Goal: Find specific page/section: Find specific page/section

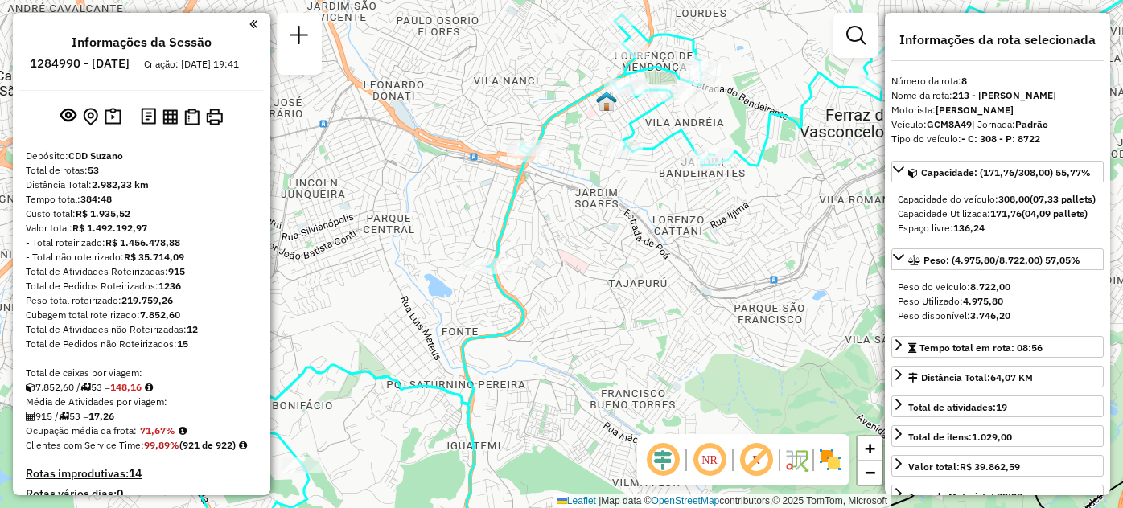
select select "**********"
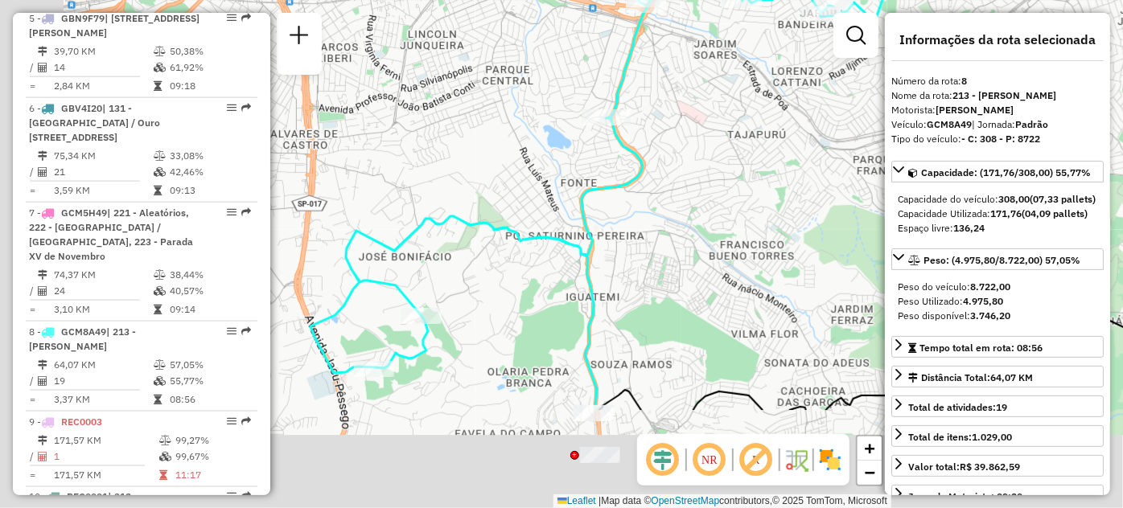
drag, startPoint x: 645, startPoint y: 273, endPoint x: 763, endPoint y: 122, distance: 191.4
click at [763, 122] on div "Janela de atendimento Grade de atendimento Capacidade Transportadoras Veículos …" at bounding box center [561, 254] width 1123 height 508
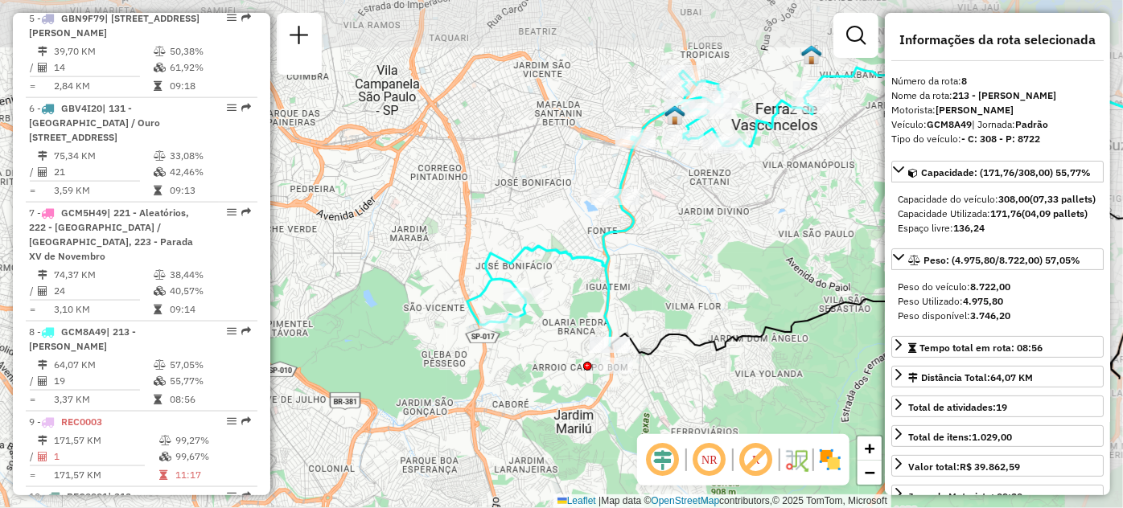
drag, startPoint x: 748, startPoint y: 154, endPoint x: 681, endPoint y: 222, distance: 95.6
click at [681, 222] on div "Janela de atendimento Grade de atendimento Capacidade Transportadoras Veículos …" at bounding box center [561, 254] width 1123 height 508
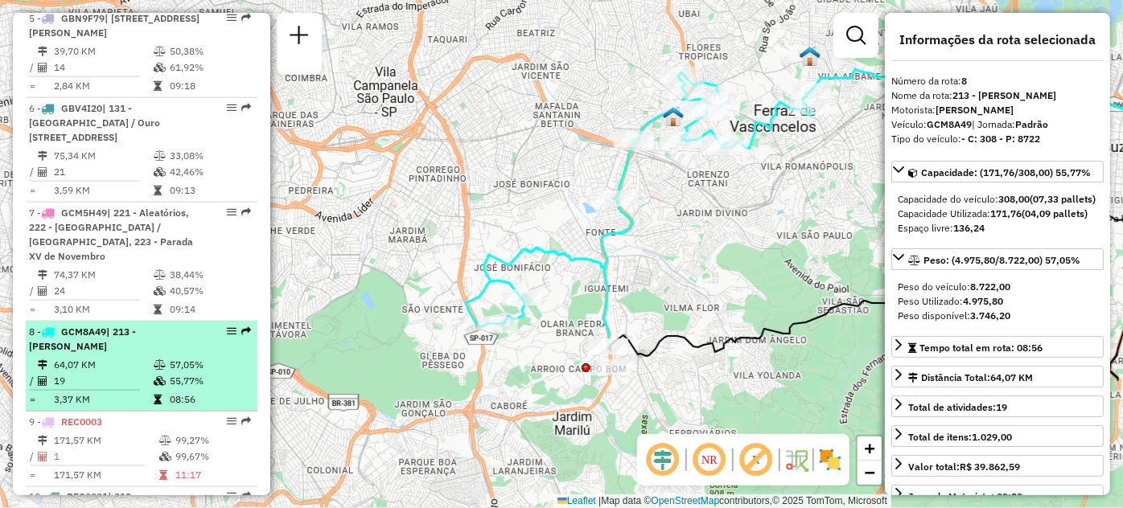
click at [111, 389] on td "19" at bounding box center [103, 381] width 100 height 16
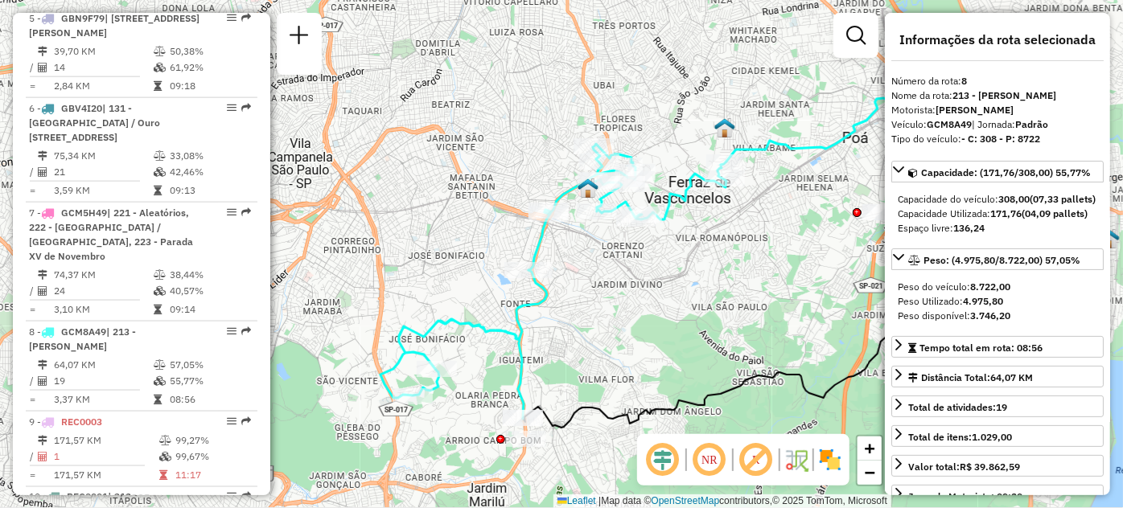
drag, startPoint x: 477, startPoint y: 340, endPoint x: 640, endPoint y: 356, distance: 163.3
click at [640, 356] on div "Janela de atendimento Grade de atendimento Capacidade Transportadoras Veículos …" at bounding box center [561, 254] width 1123 height 508
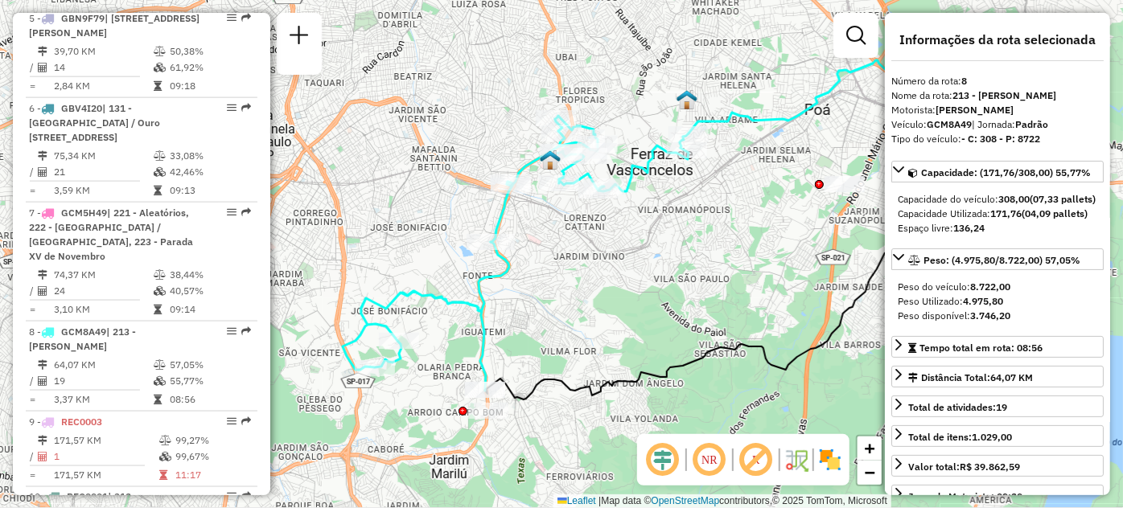
drag, startPoint x: 436, startPoint y: 257, endPoint x: 398, endPoint y: 229, distance: 47.1
click at [398, 229] on div "Janela de atendimento Grade de atendimento Capacidade Transportadoras Veículos …" at bounding box center [561, 254] width 1123 height 508
click at [583, 327] on div "Janela de atendimento Grade de atendimento Capacidade Transportadoras Veículos …" at bounding box center [561, 254] width 1123 height 508
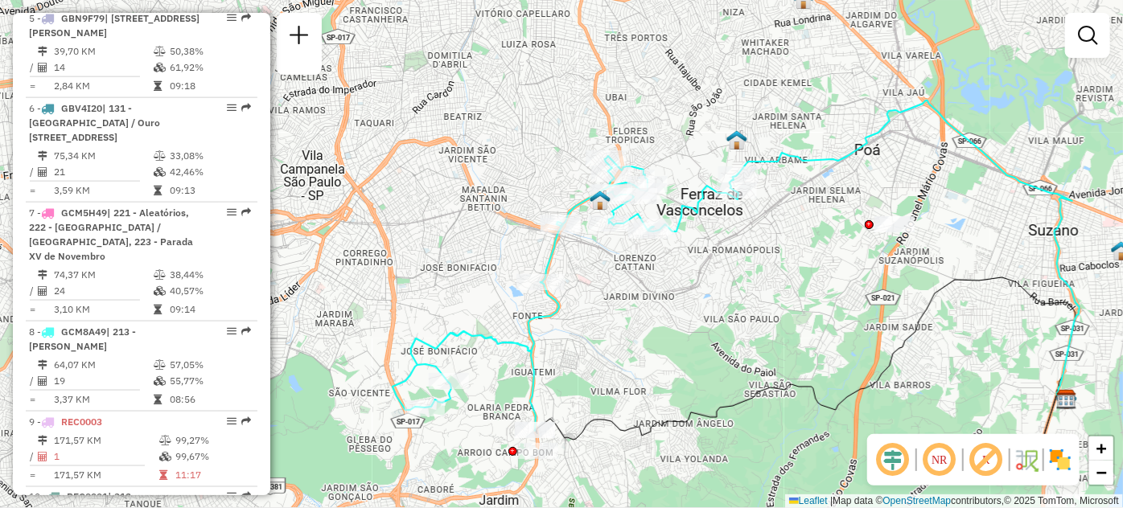
drag, startPoint x: 611, startPoint y: 334, endPoint x: 635, endPoint y: 368, distance: 41.1
click at [635, 368] on div "Janela de atendimento Grade de atendimento Capacidade Transportadoras Veículos …" at bounding box center [561, 254] width 1123 height 508
drag, startPoint x: 489, startPoint y: 257, endPoint x: 579, endPoint y: 295, distance: 98.0
click at [579, 295] on div "Janela de atendimento Grade de atendimento Capacidade Transportadoras Veículos …" at bounding box center [561, 254] width 1123 height 508
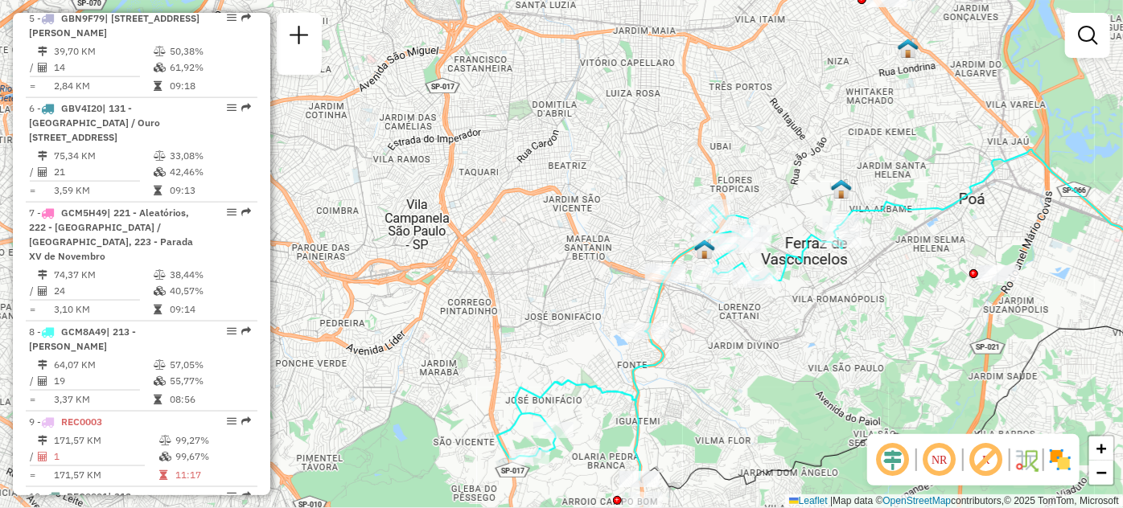
scroll to position [566, 0]
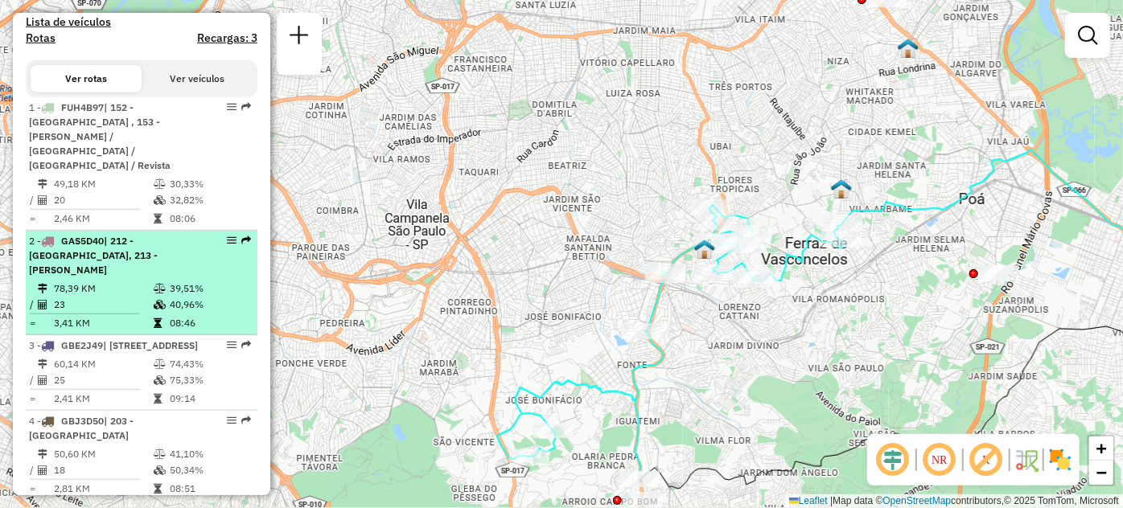
click at [200, 276] on div "2 - GAS5D40 | 212 - Parque do Carmo, 213 - José Bonifacio" at bounding box center [141, 255] width 225 height 43
select select "**********"
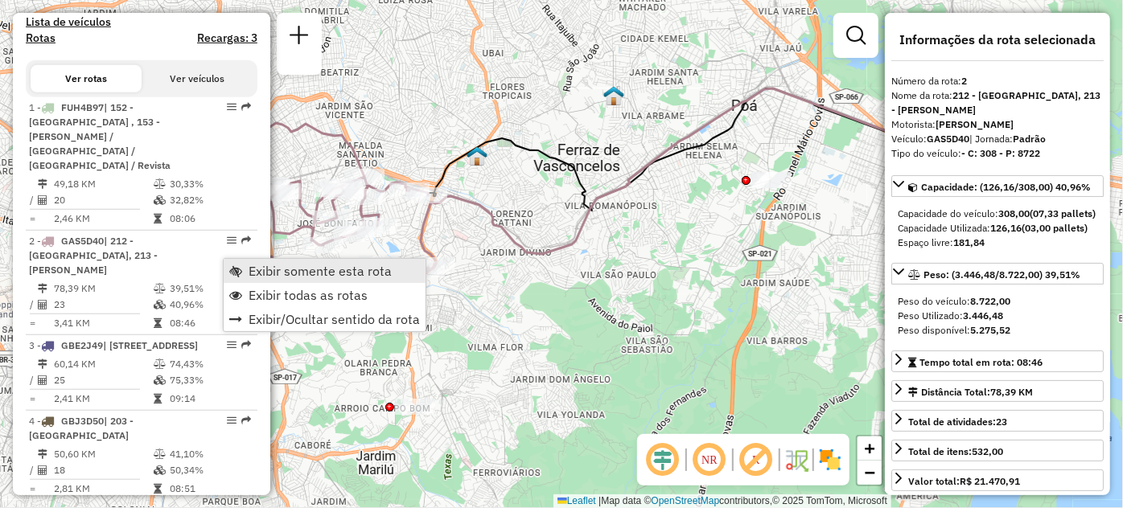
click at [255, 274] on span "Exibir somente esta rota" at bounding box center [320, 271] width 143 height 13
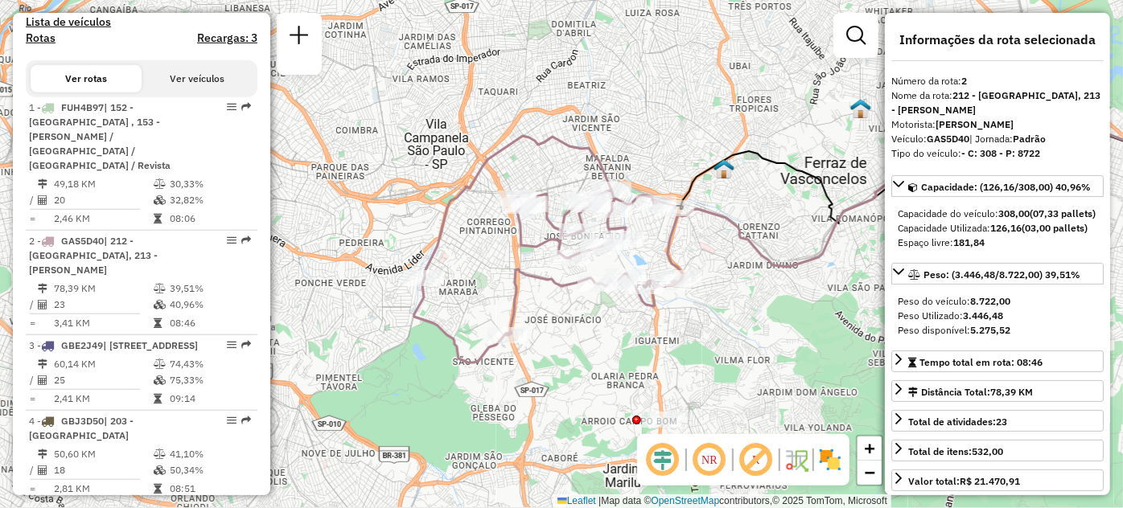
drag, startPoint x: 420, startPoint y: 330, endPoint x: 661, endPoint y: 340, distance: 240.8
click at [661, 340] on div "Janela de atendimento Grade de atendimento Capacidade Transportadoras Veículos …" at bounding box center [561, 254] width 1123 height 508
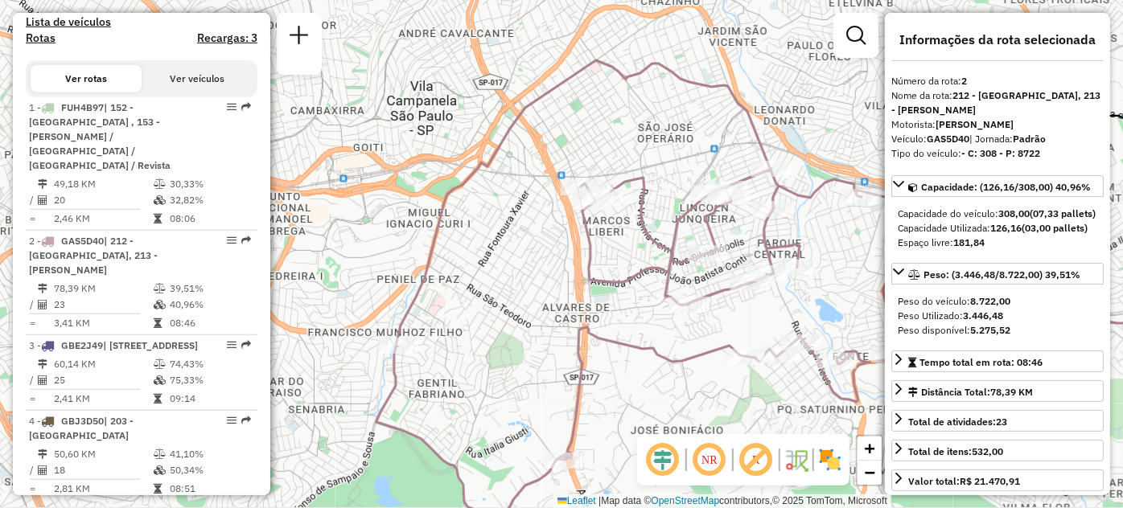
drag, startPoint x: 554, startPoint y: 204, endPoint x: 518, endPoint y: 235, distance: 47.3
click at [521, 234] on div "Janela de atendimento Grade de atendimento Capacidade Transportadoras Veículos …" at bounding box center [561, 254] width 1123 height 508
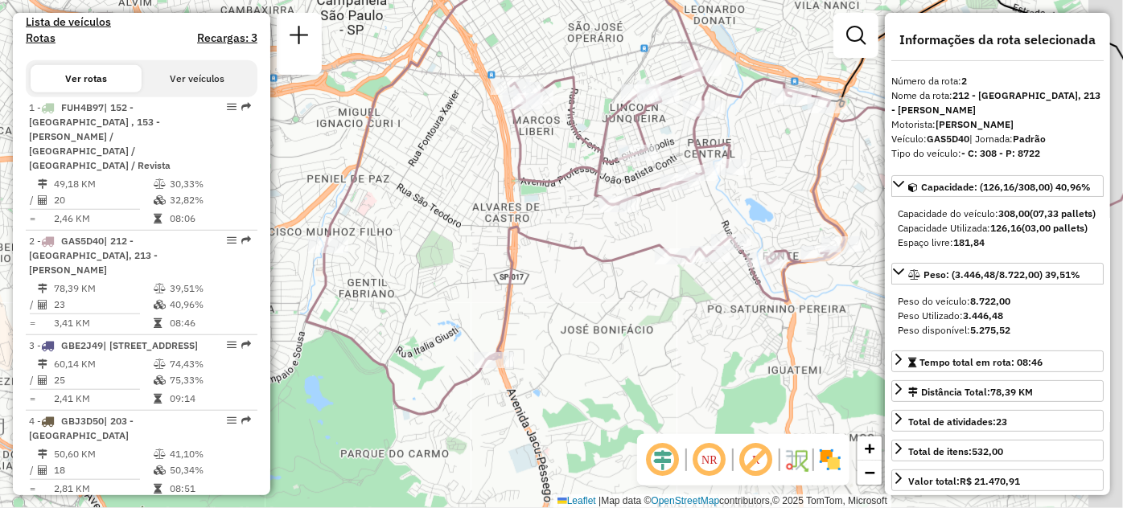
drag, startPoint x: 459, startPoint y: 303, endPoint x: 389, endPoint y: 183, distance: 138.8
click at [389, 183] on div "Janela de atendimento Grade de atendimento Capacidade Transportadoras Veículos …" at bounding box center [561, 254] width 1123 height 508
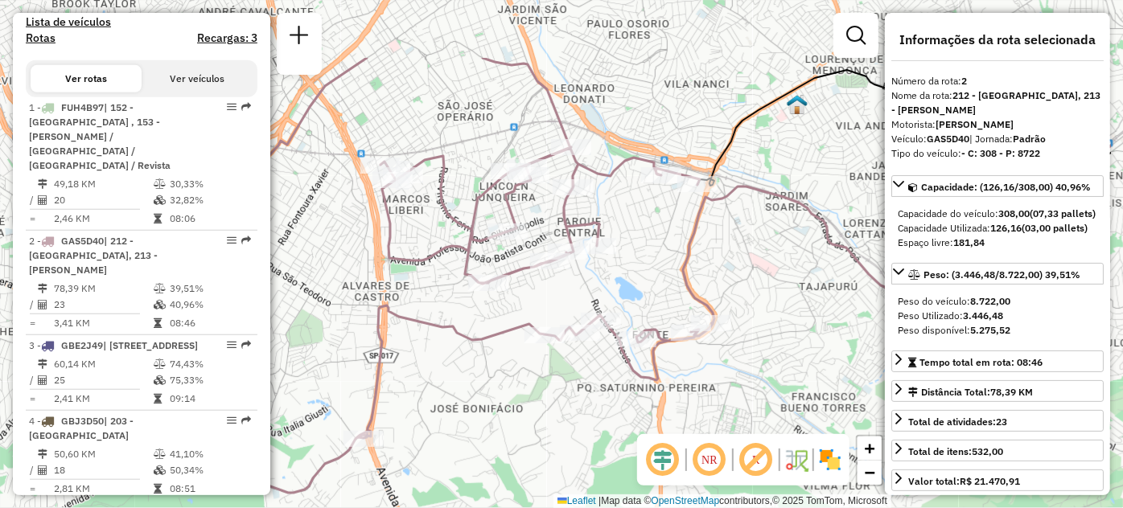
drag, startPoint x: 702, startPoint y: 380, endPoint x: 574, endPoint y: 476, distance: 160.3
click at [578, 482] on div "Janela de atendimento Grade de atendimento Capacidade Transportadoras Veículos …" at bounding box center [561, 254] width 1123 height 508
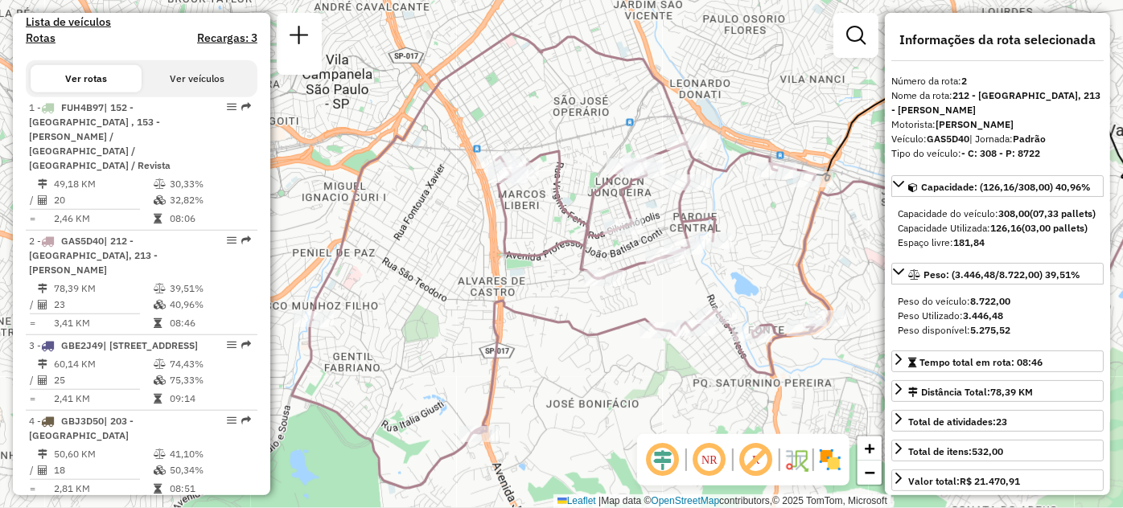
drag, startPoint x: 573, startPoint y: 444, endPoint x: 647, endPoint y: 444, distance: 74.0
click at [647, 444] on hb-router-mapa "Informações da Sessão 1284990 - 29/09/2025 Criação: 27/09/2025 19:41 Depósito: …" at bounding box center [561, 254] width 1123 height 508
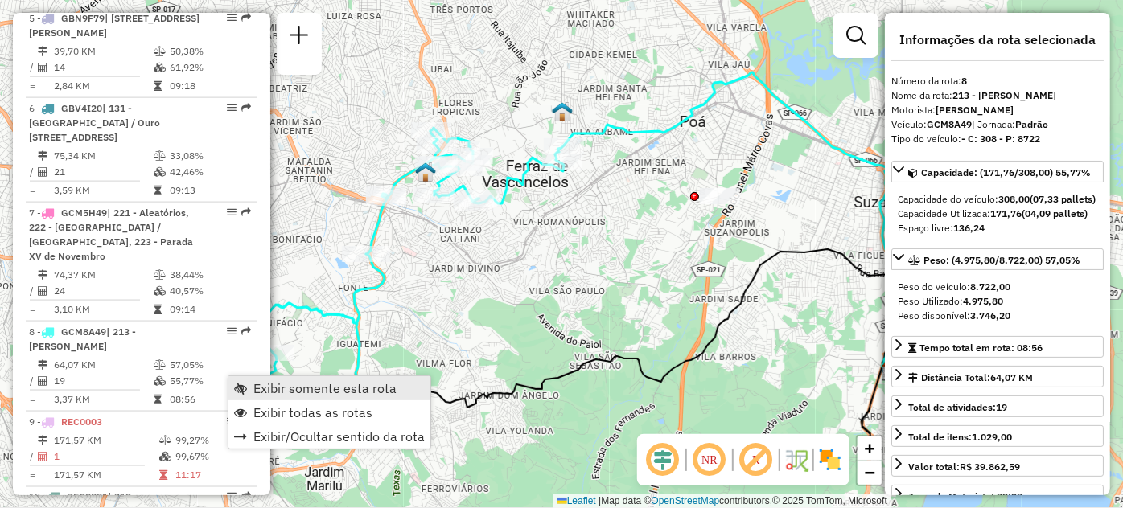
click at [253, 385] on span "Exibir somente esta rota" at bounding box center [324, 388] width 143 height 13
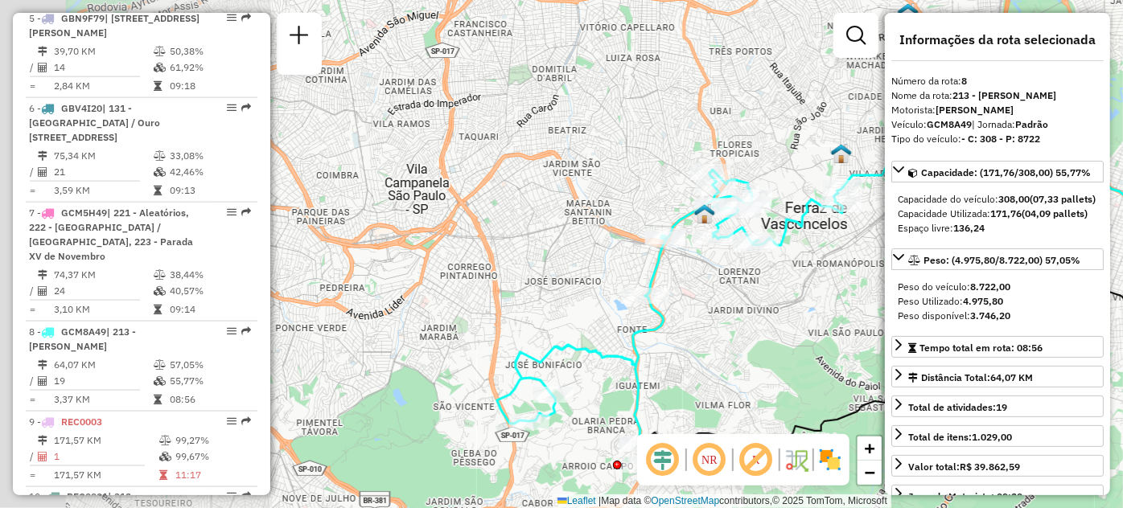
drag, startPoint x: 701, startPoint y: 349, endPoint x: 734, endPoint y: 355, distance: 33.5
click at [734, 355] on div "Janela de atendimento Grade de atendimento Capacidade Transportadoras Veículos …" at bounding box center [561, 254] width 1123 height 508
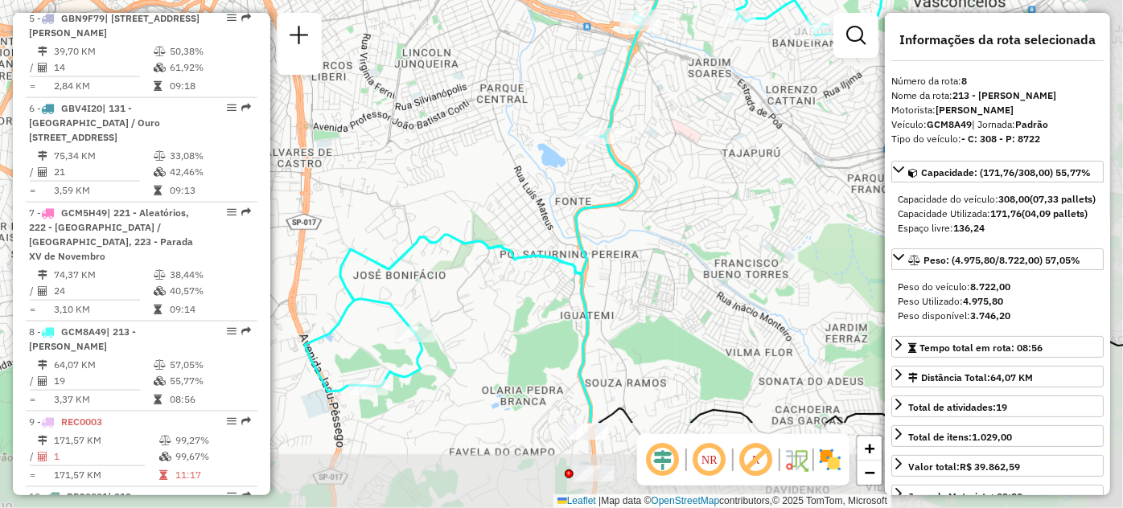
drag, startPoint x: 564, startPoint y: 290, endPoint x: 483, endPoint y: 175, distance: 140.8
click at [483, 175] on div "Janela de atendimento Grade de atendimento Capacidade Transportadoras Veículos …" at bounding box center [561, 254] width 1123 height 508
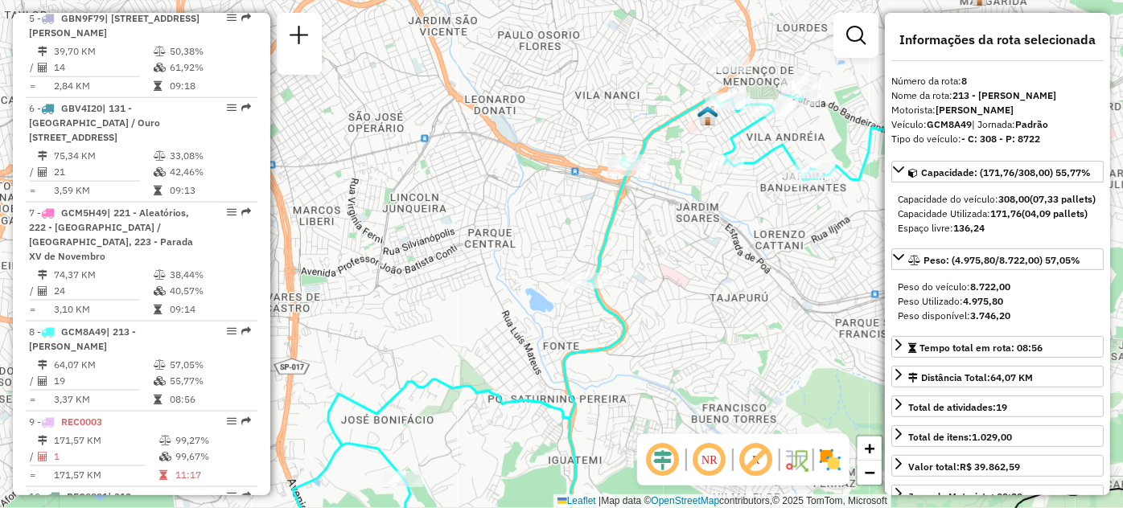
drag, startPoint x: 493, startPoint y: 163, endPoint x: 484, endPoint y: 299, distance: 136.3
click at [484, 299] on div "Janela de atendimento Grade de atendimento Capacidade Transportadoras Veículos …" at bounding box center [561, 254] width 1123 height 508
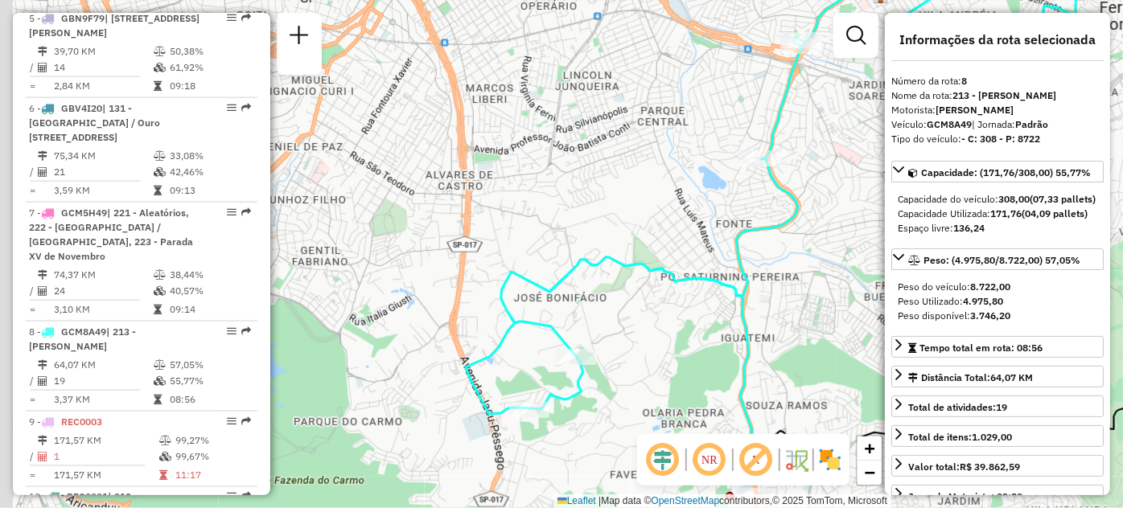
drag, startPoint x: 521, startPoint y: 209, endPoint x: 696, endPoint y: 75, distance: 220.9
click at [696, 75] on div "Janela de atendimento Grade de atendimento Capacidade Transportadoras Veículos …" at bounding box center [561, 254] width 1123 height 508
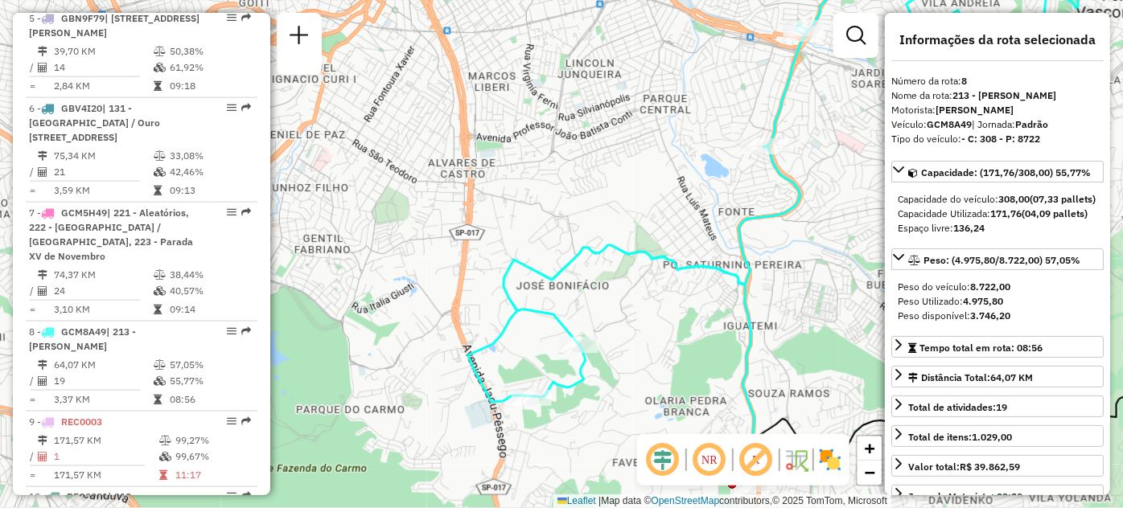
scroll to position [1047, 0]
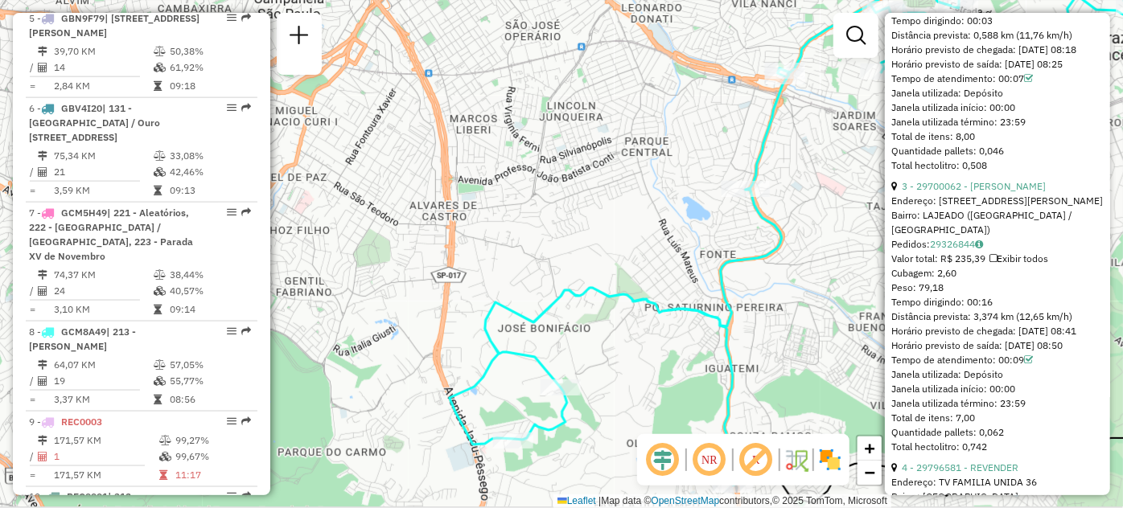
drag, startPoint x: 570, startPoint y: 97, endPoint x: 552, endPoint y: 137, distance: 44.3
click at [552, 137] on div "Janela de atendimento Grade de atendimento Capacidade Transportadoras Veículos …" at bounding box center [561, 254] width 1123 height 508
drag, startPoint x: 1122, startPoint y: 135, endPoint x: 920, endPoint y: 329, distance: 280.5
click at [945, 307] on hb-router-mapa "Informações da Sessão 1284990 - 29/09/2025 Criação: 27/09/2025 19:41 Depósito: …" at bounding box center [561, 254] width 1123 height 508
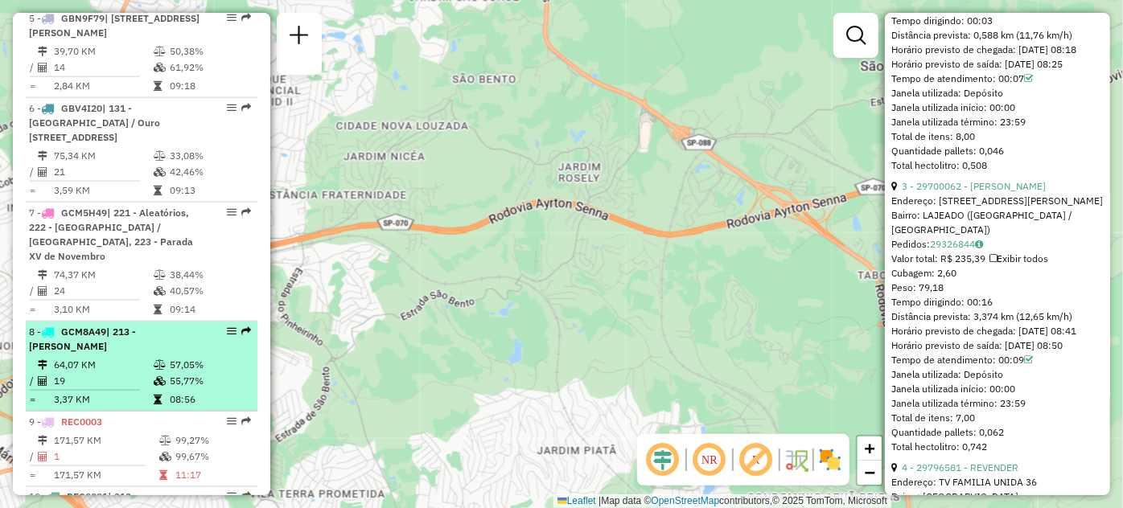
click at [112, 354] on div "8 - GCM8A49 | 213 - José Bonifacio" at bounding box center [114, 339] width 171 height 29
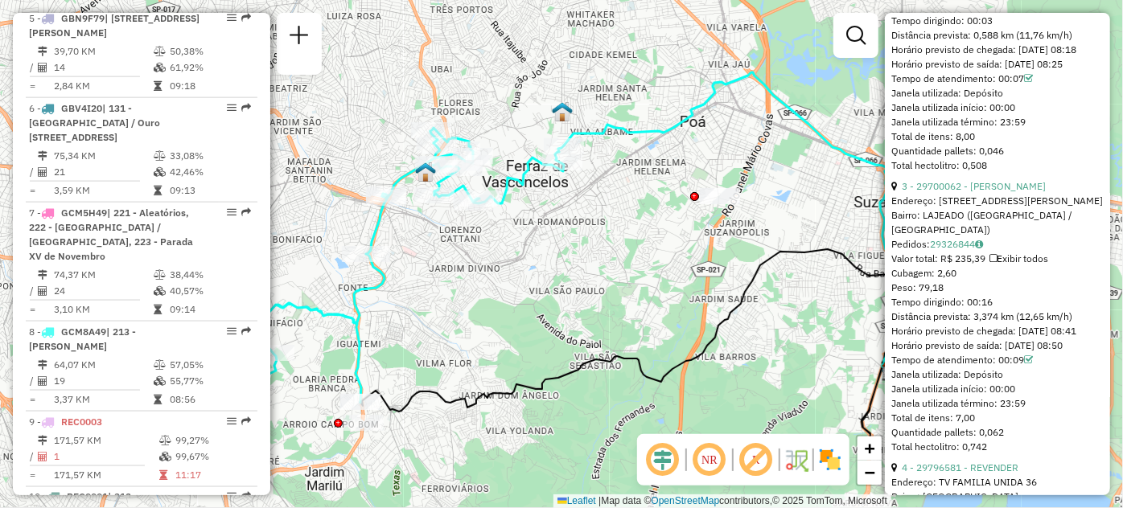
click at [482, 343] on div "Rota 8 - Placa GCM8A49 29798987 - CARLOS ALEXANDRE DA Janela de atendimento Gra…" at bounding box center [561, 254] width 1123 height 508
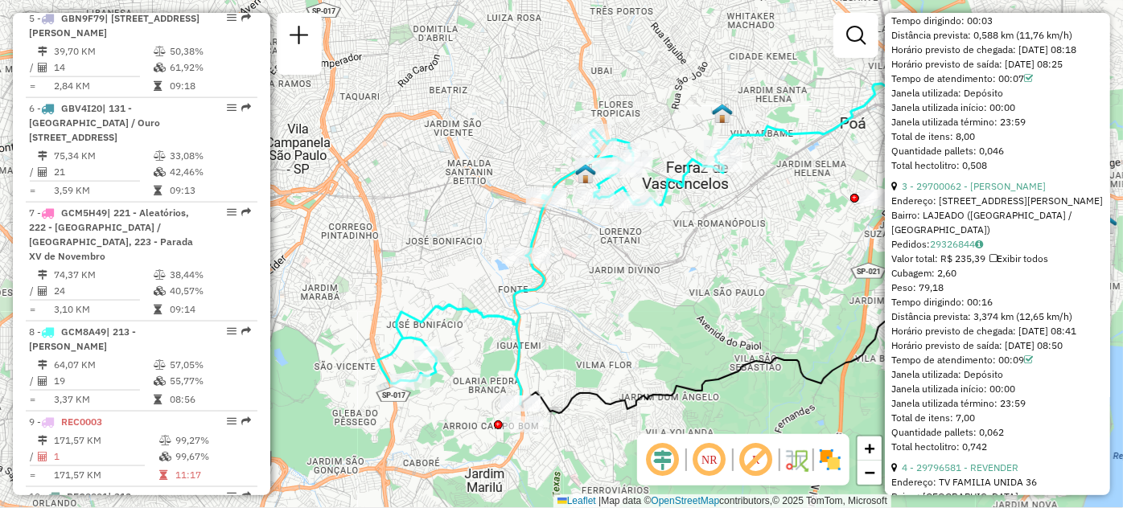
drag, startPoint x: 493, startPoint y: 343, endPoint x: 644, endPoint y: 345, distance: 150.5
click at [644, 345] on div "Janela de atendimento Grade de atendimento Capacidade Transportadoras Veículos …" at bounding box center [561, 254] width 1123 height 508
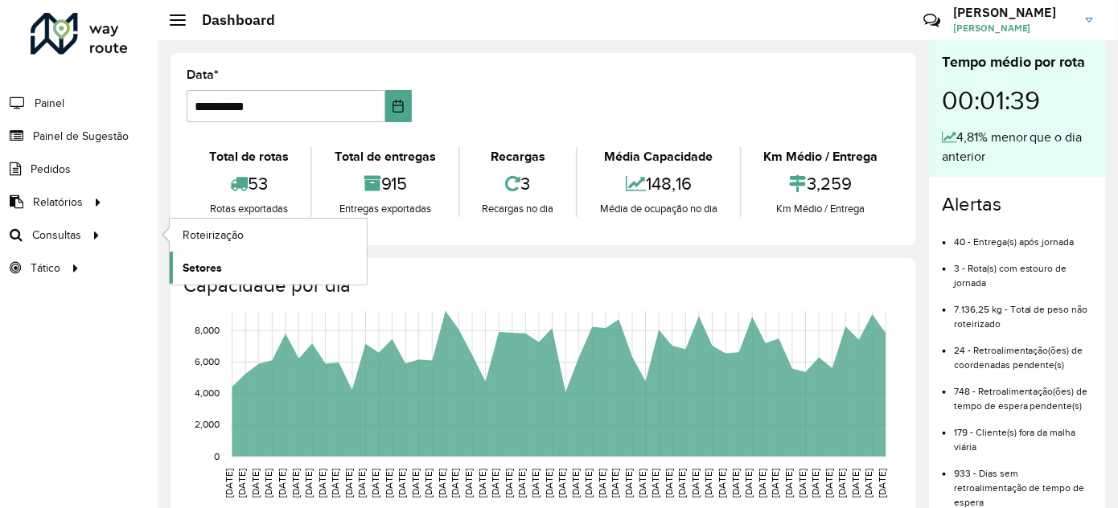
click at [257, 270] on link "Setores" at bounding box center [268, 268] width 197 height 32
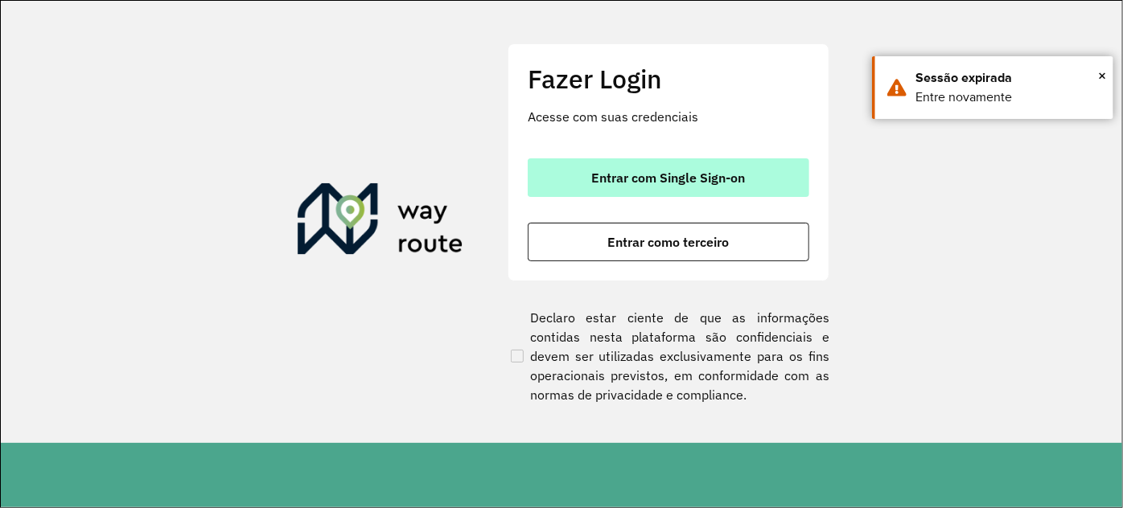
click at [635, 183] on span "Entrar com Single Sign-on" at bounding box center [669, 177] width 154 height 13
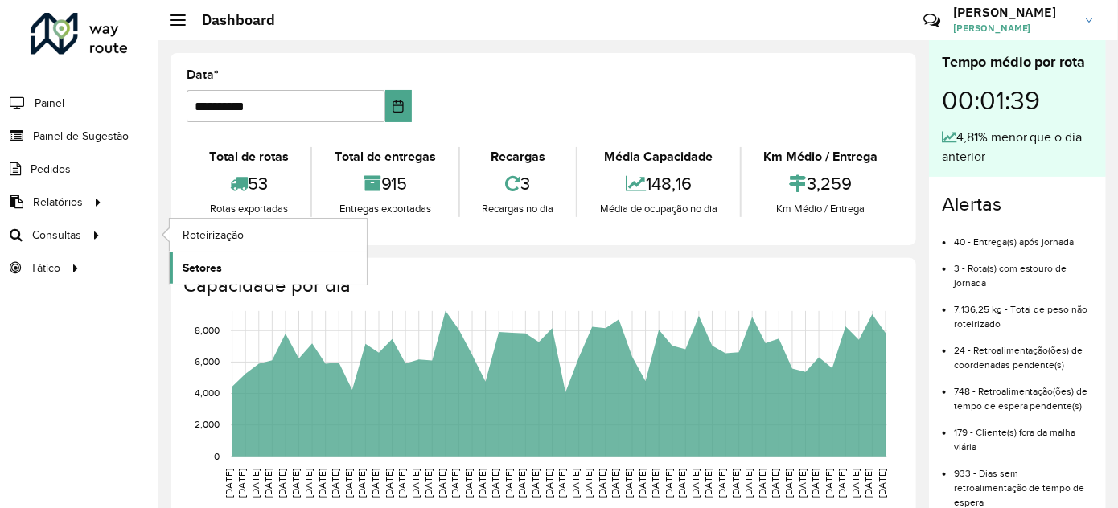
click at [219, 263] on span "Setores" at bounding box center [202, 268] width 39 height 17
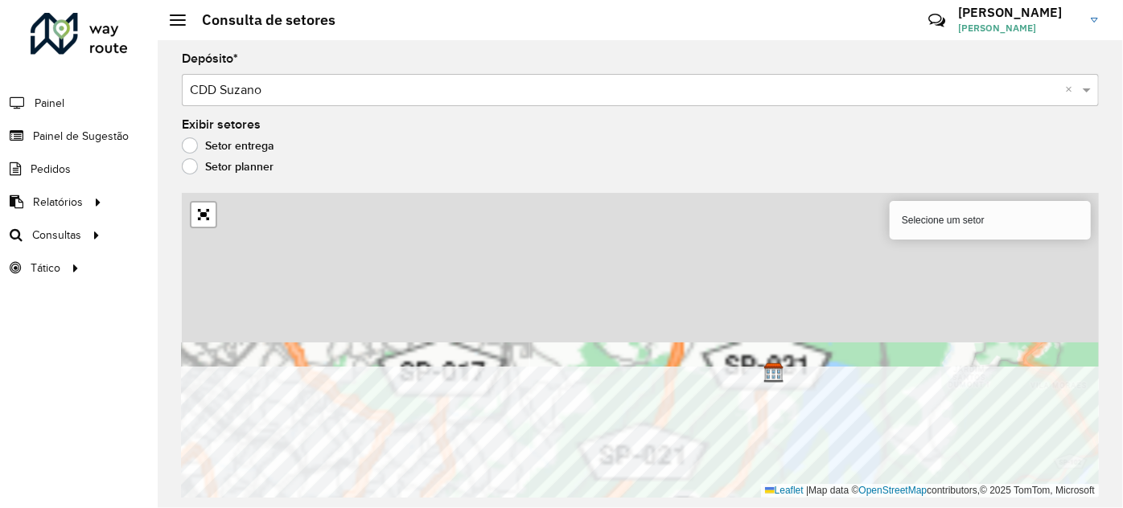
click at [330, 508] on html "Aguarde... Pop-up bloqueado! Seu navegador bloqueou automáticamente a abertura …" at bounding box center [561, 254] width 1123 height 508
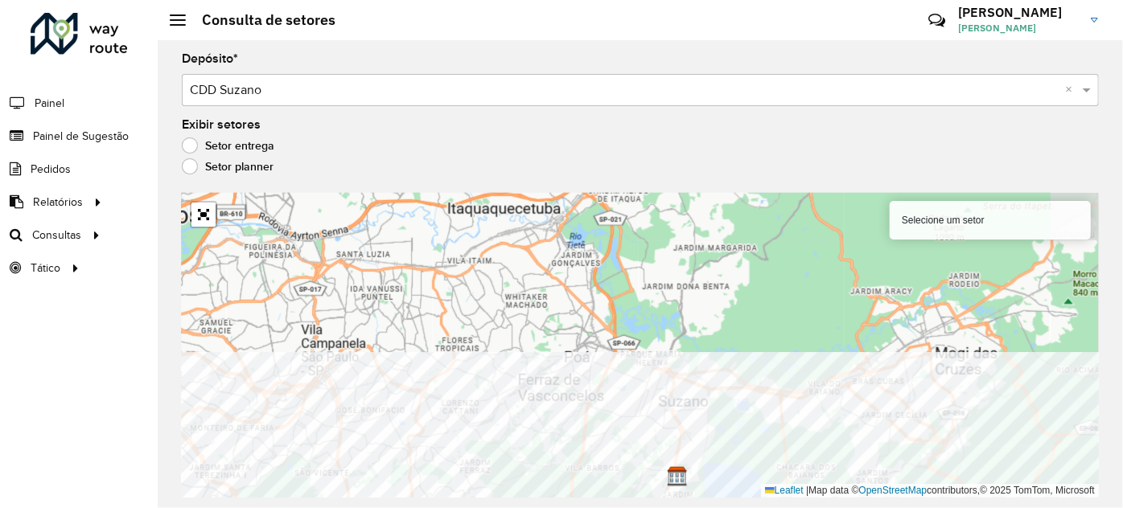
click at [538, 497] on div "Depósito * Selecione um depósito × CDD Suzano × Exibir setores Setor entrega Se…" at bounding box center [640, 274] width 965 height 468
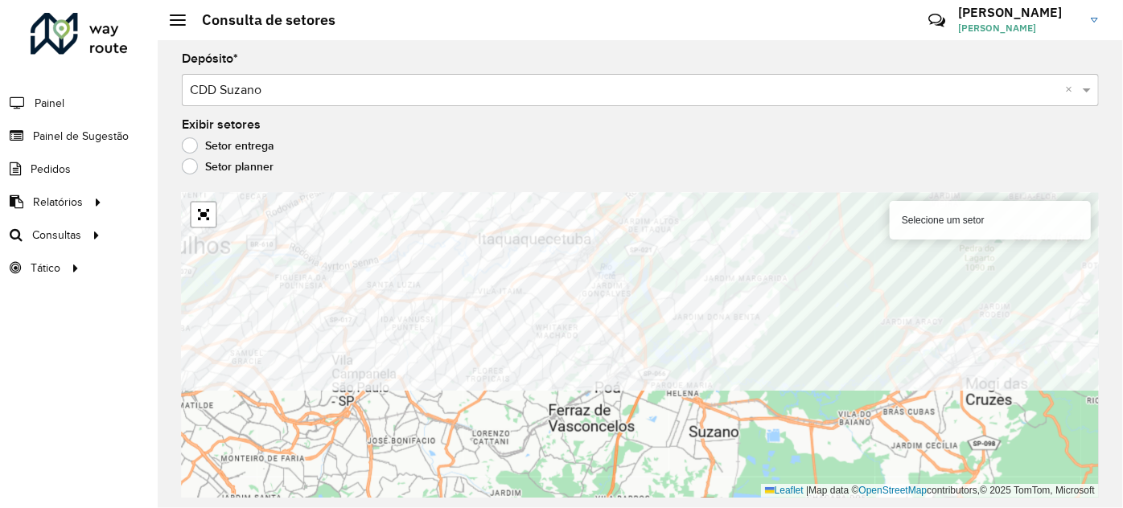
click at [931, 212] on div "Selecione um setor Leaflet | Map data © OpenStreetMap contributors,© 2025 TomTo…" at bounding box center [640, 345] width 917 height 305
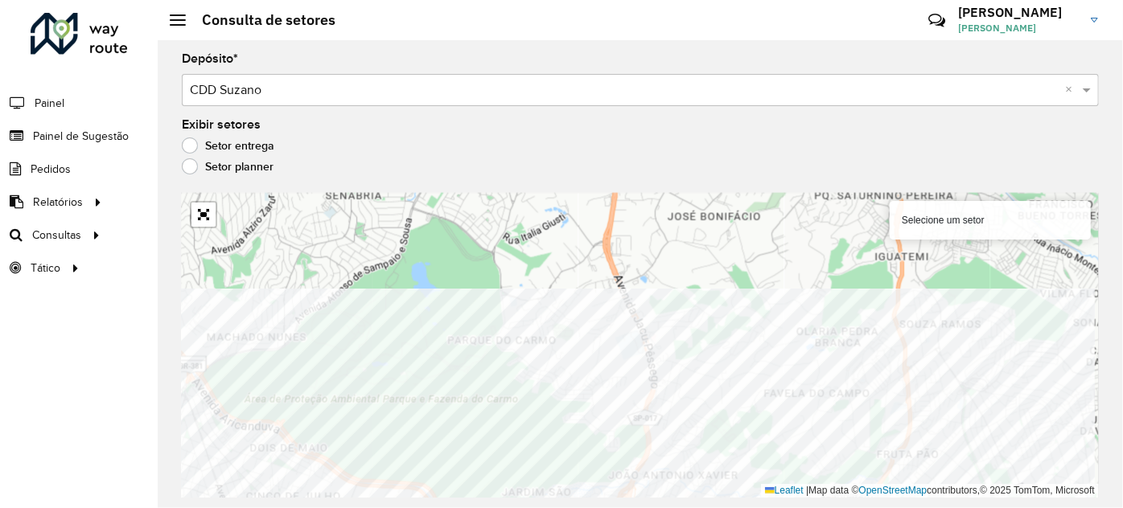
click at [232, 508] on html "Aguarde... Pop-up bloqueado! Seu navegador bloqueou automáticamente a abertura …" at bounding box center [561, 254] width 1123 height 508
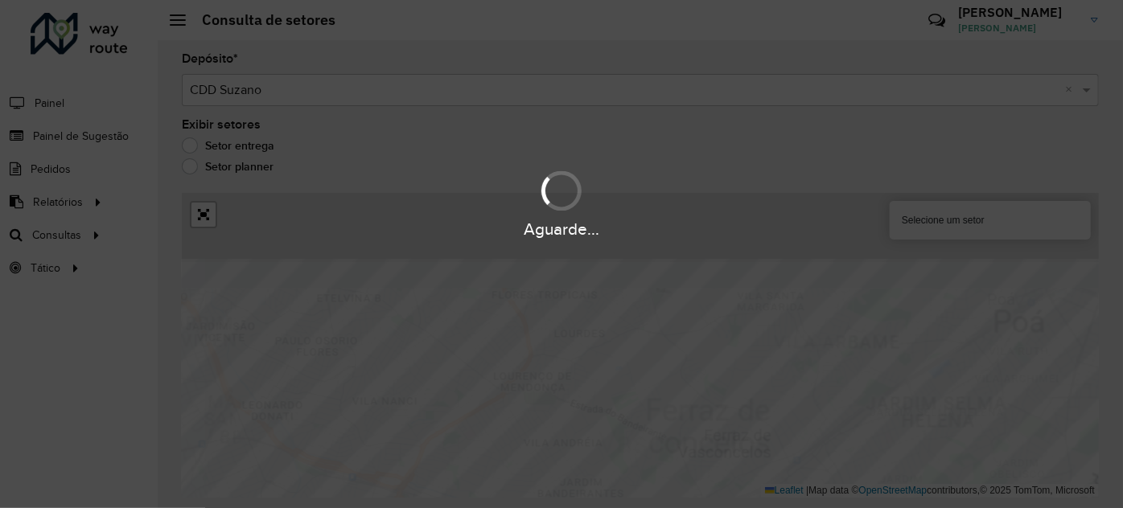
click at [569, 508] on html "Aguarde... Pop-up bloqueado! Seu navegador bloqueou automáticamente a abertura …" at bounding box center [561, 254] width 1123 height 508
click at [690, 195] on div "Aguarde..." at bounding box center [561, 203] width 1123 height 76
drag, startPoint x: 681, startPoint y: 231, endPoint x: 651, endPoint y: 344, distance: 116.5
click at [651, 344] on div "Aguarde..." at bounding box center [561, 254] width 1123 height 508
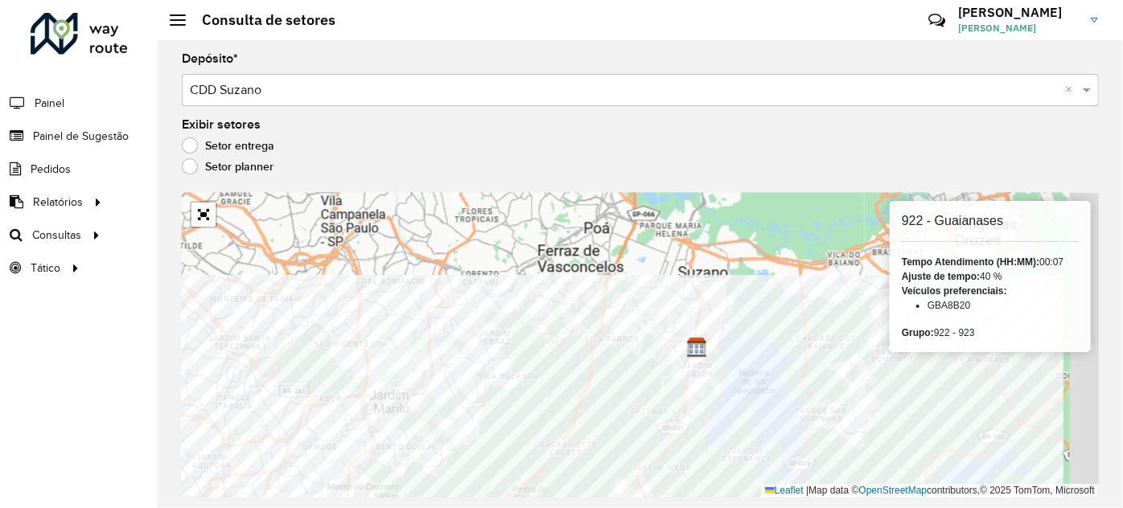
click at [259, 508] on html "Aguarde... Pop-up bloqueado! Seu navegador bloqueou automáticamente a abertura …" at bounding box center [561, 254] width 1123 height 508
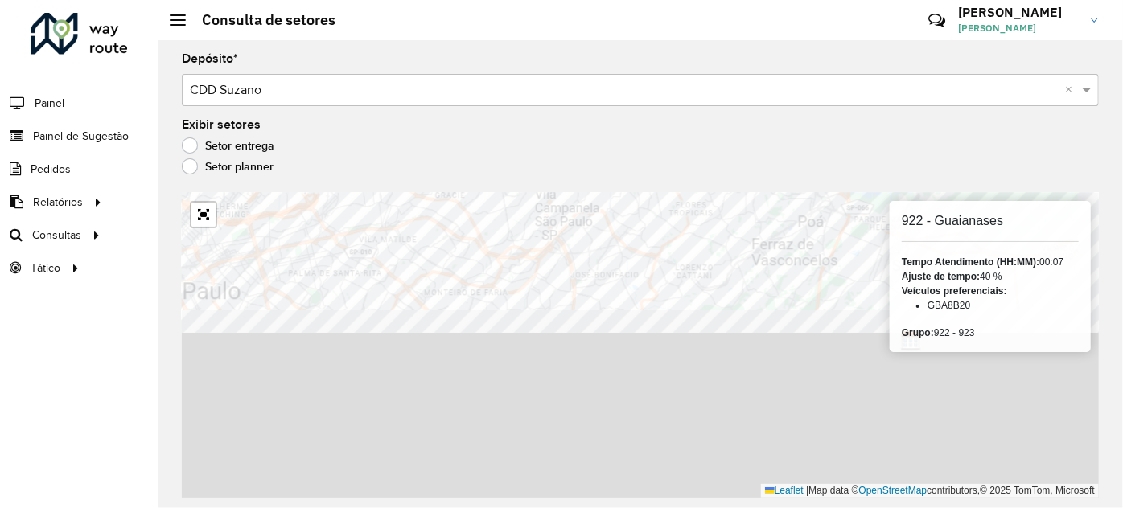
click at [347, 76] on formly-group "Depósito * Selecione um depósito × CDD Suzano × Exibir setores Setor entrega Se…" at bounding box center [640, 275] width 917 height 445
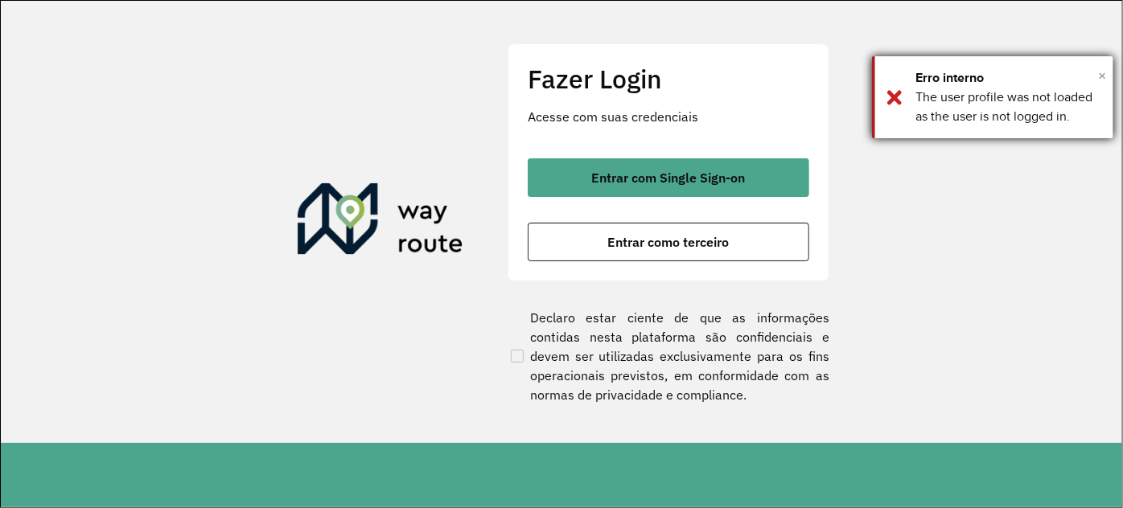
click at [1102, 74] on span "×" at bounding box center [1102, 76] width 8 height 24
